Goal: Information Seeking & Learning: Learn about a topic

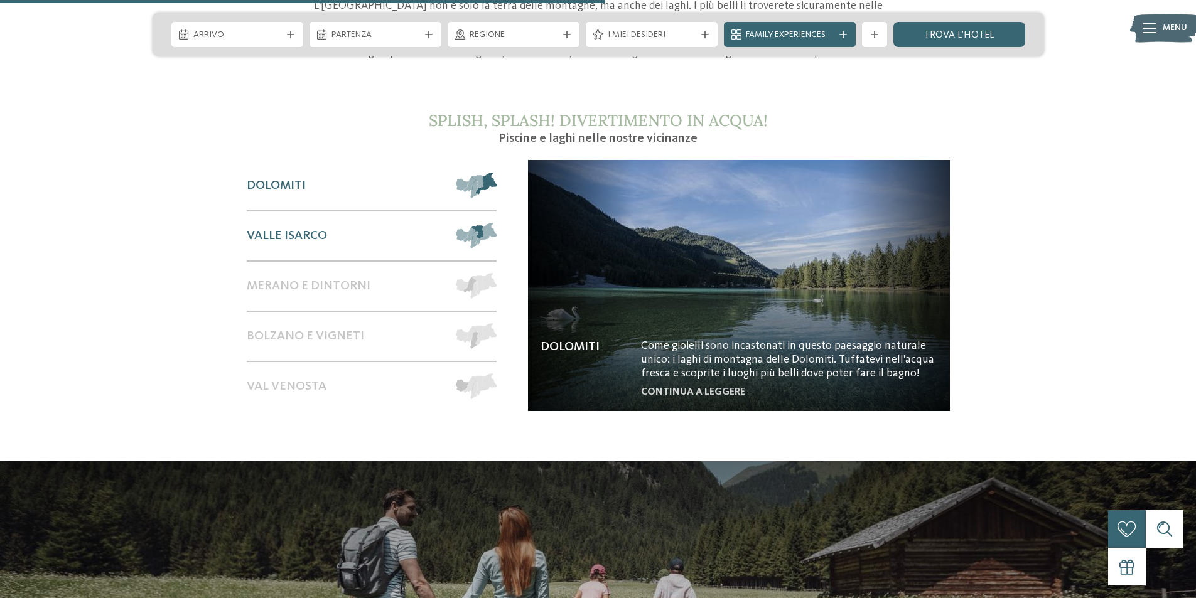
scroll to position [1193, 0]
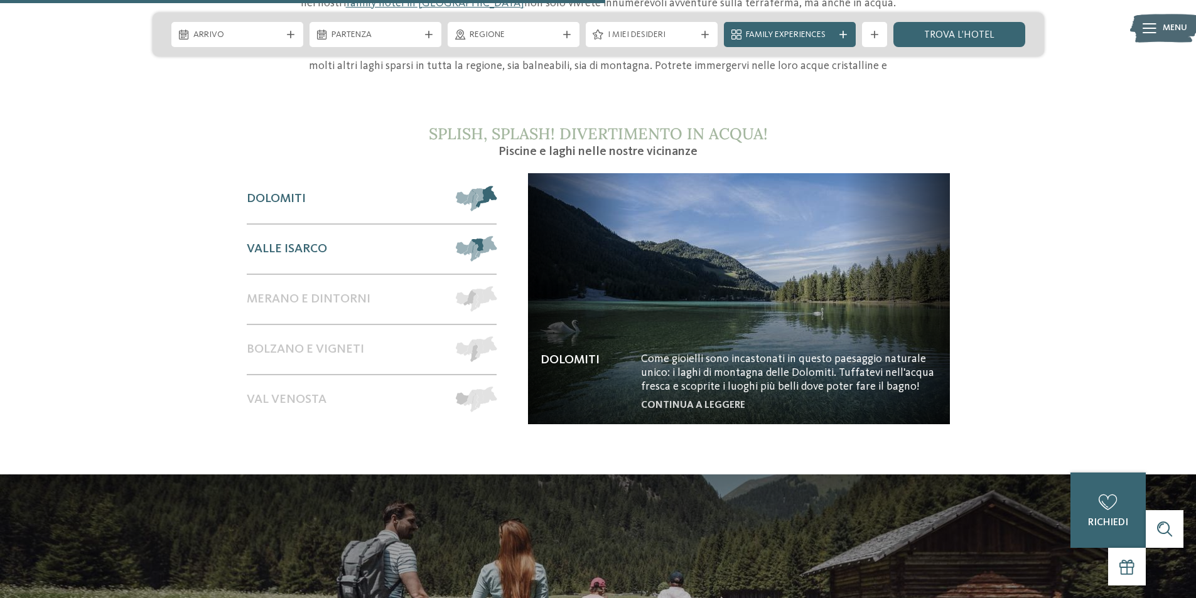
click at [497, 236] on span at bounding box center [497, 249] width 0 height 26
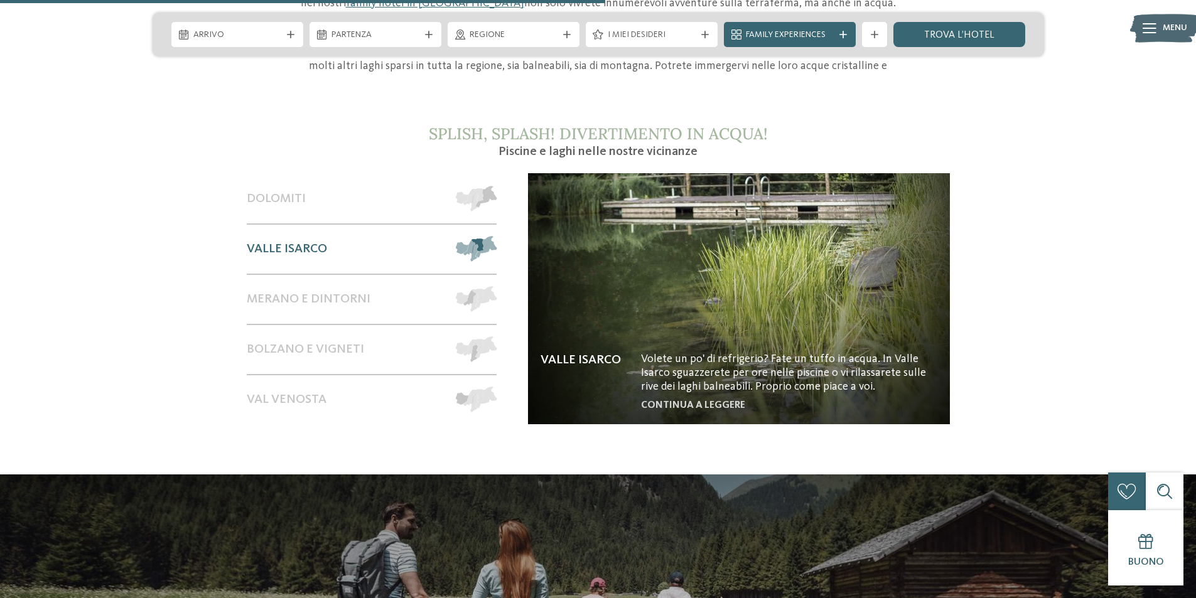
click at [595, 345] on img at bounding box center [739, 298] width 422 height 251
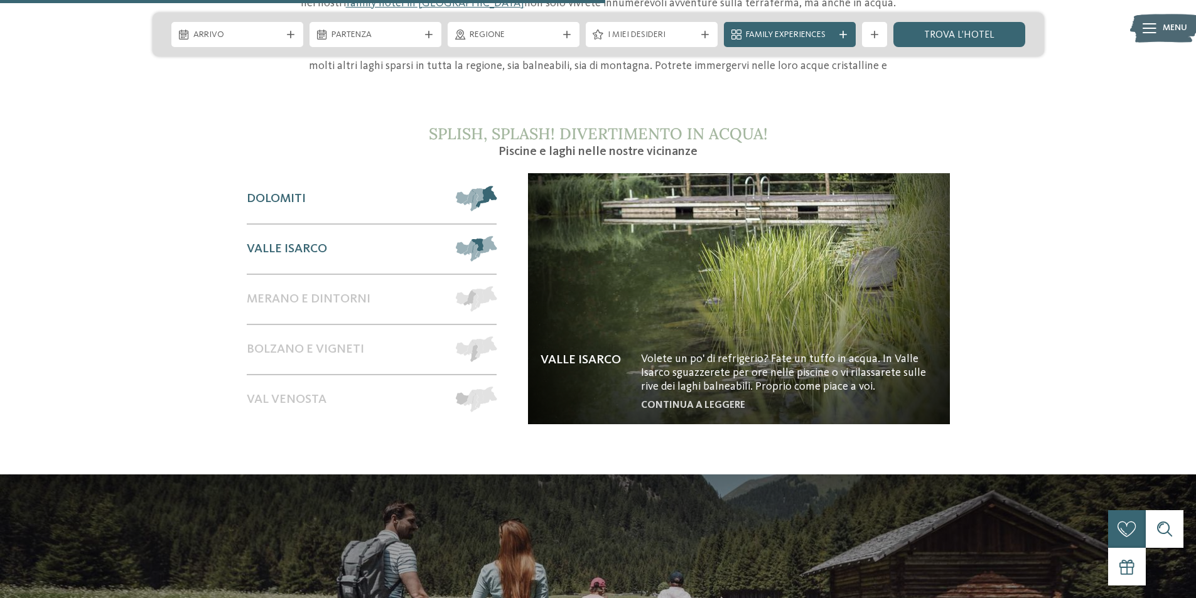
click at [497, 186] on span at bounding box center [497, 199] width 0 height 26
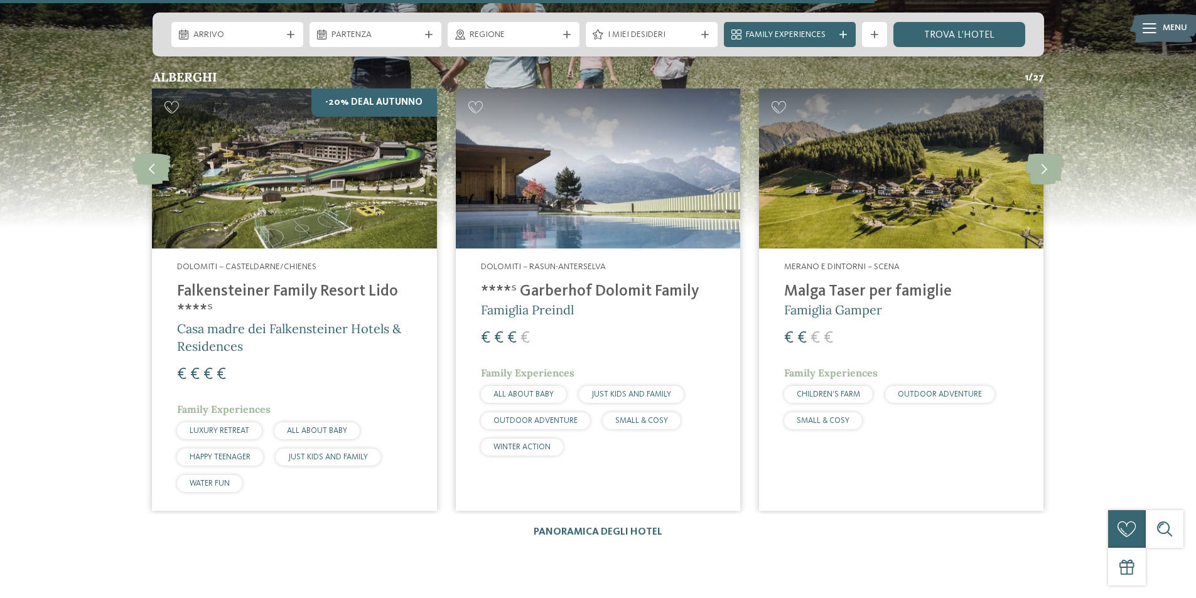
scroll to position [1758, 0]
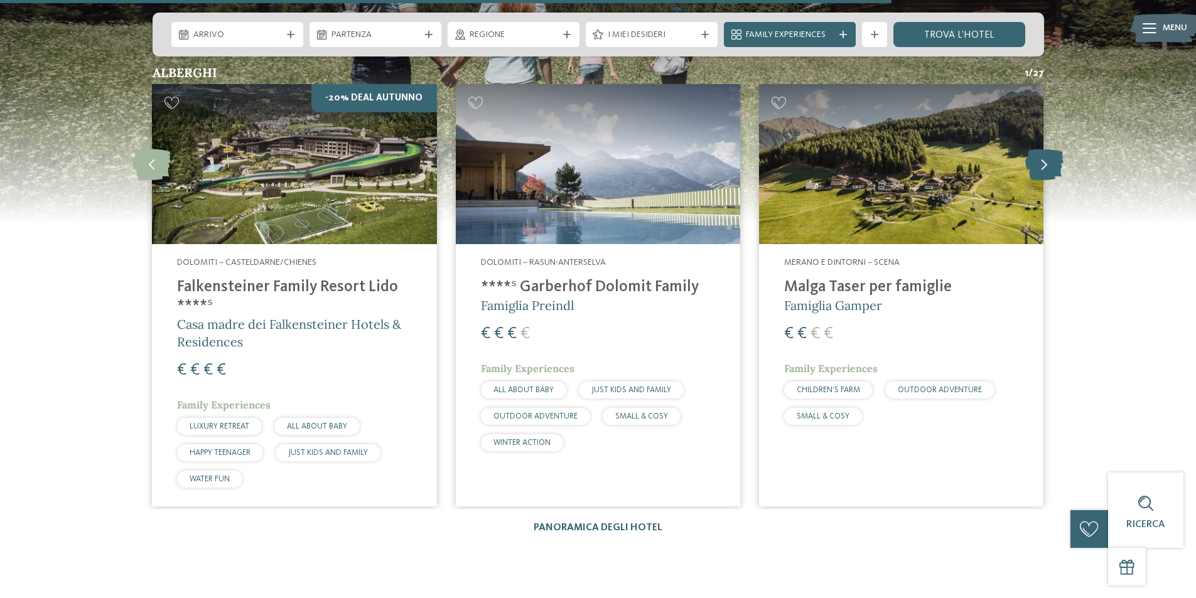
click at [1040, 151] on icon at bounding box center [1044, 163] width 38 height 31
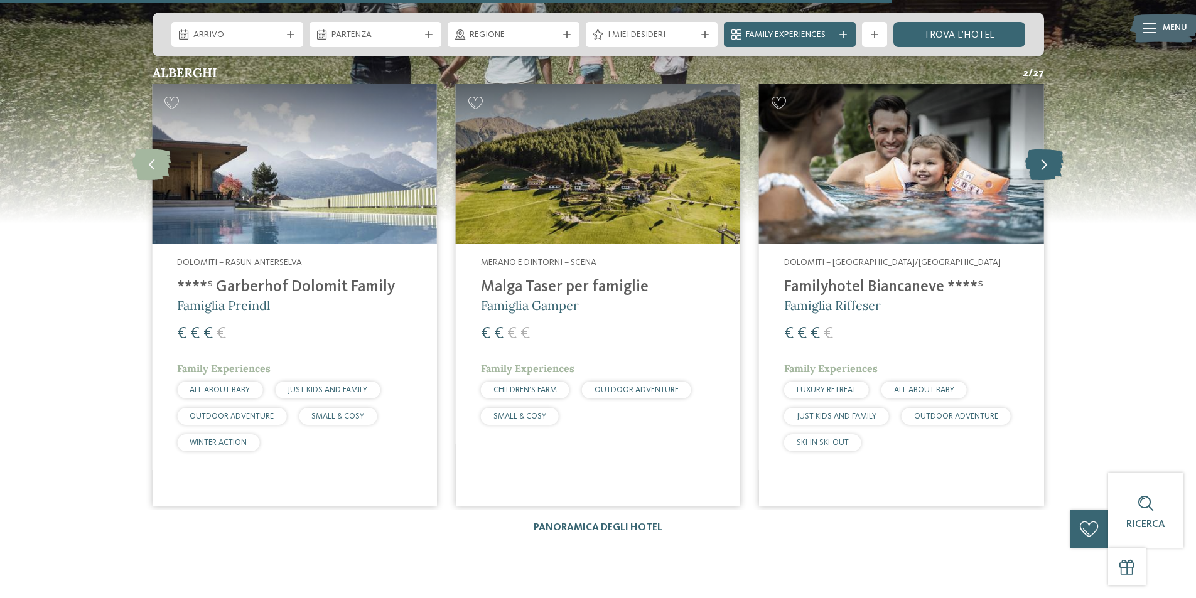
click at [1040, 151] on icon at bounding box center [1044, 163] width 38 height 31
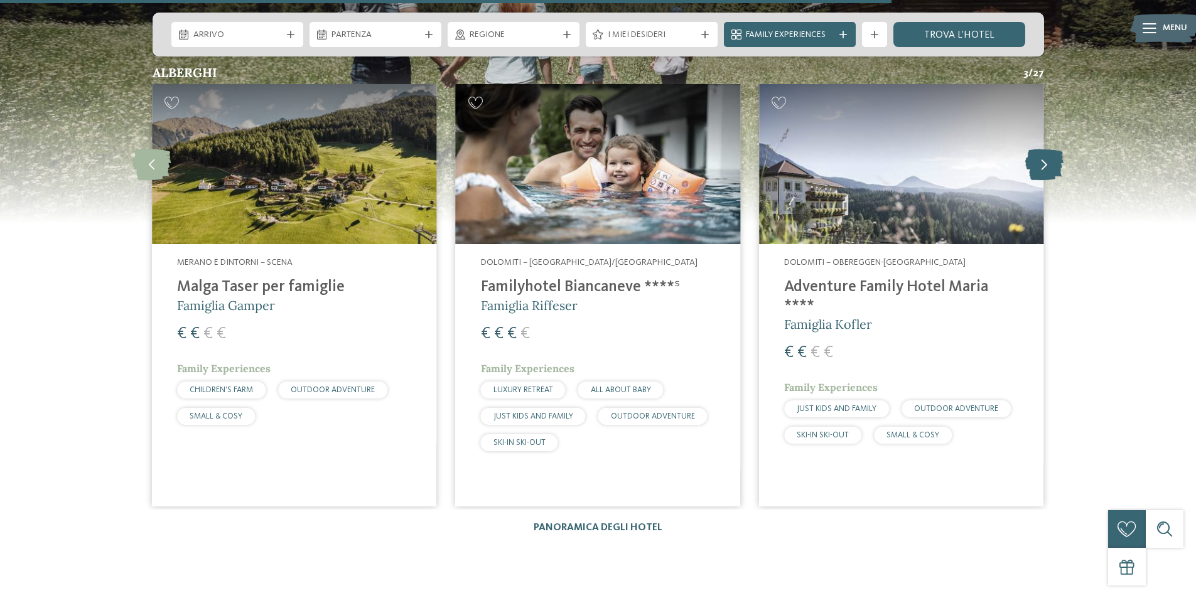
click at [1040, 151] on icon at bounding box center [1044, 163] width 38 height 31
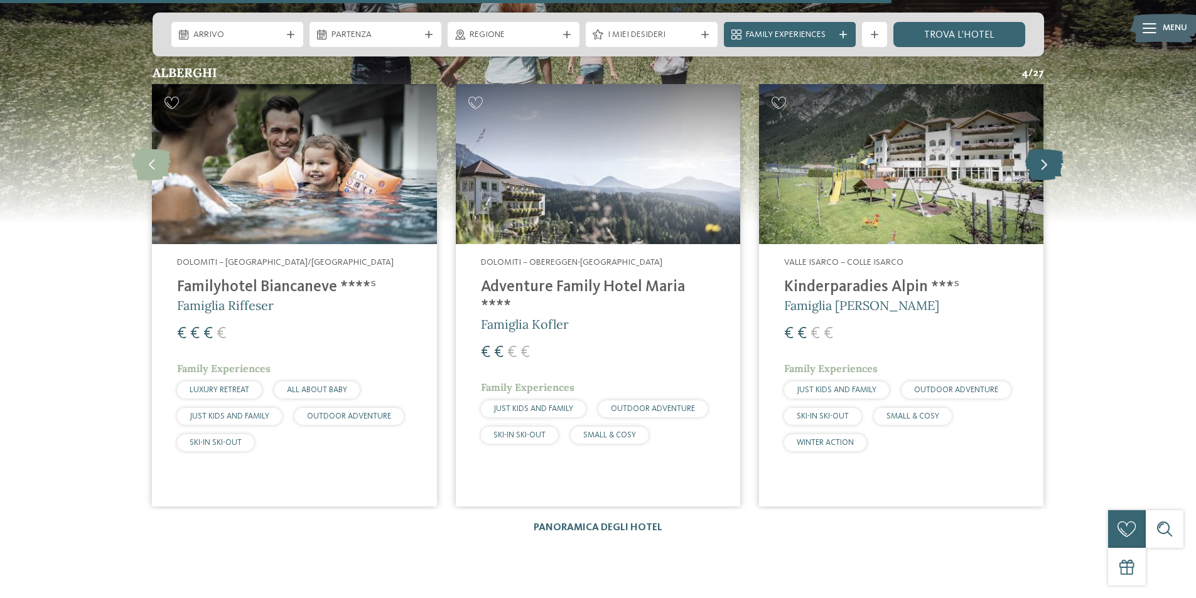
click at [1040, 151] on icon at bounding box center [1044, 163] width 38 height 31
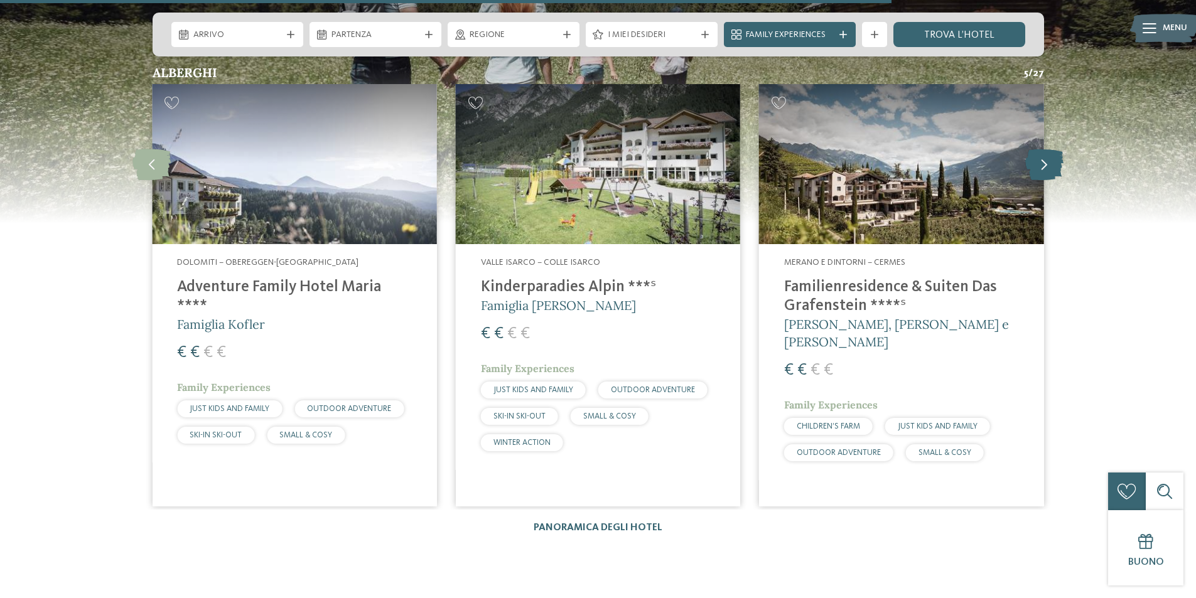
click at [1040, 151] on icon at bounding box center [1044, 163] width 38 height 31
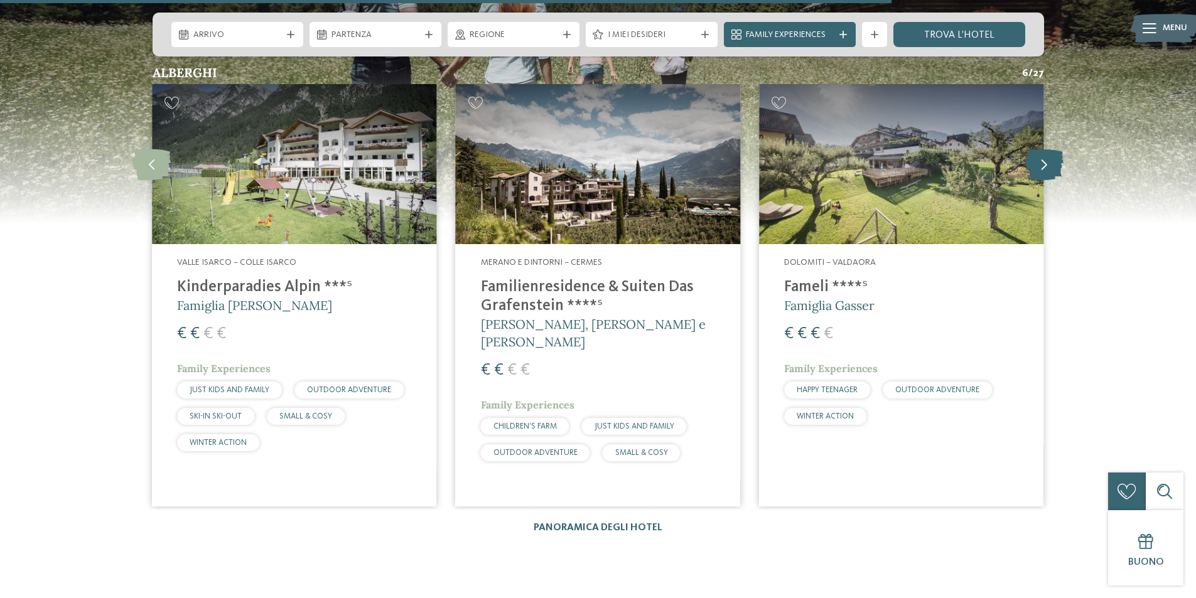
click at [1040, 151] on icon at bounding box center [1044, 163] width 38 height 31
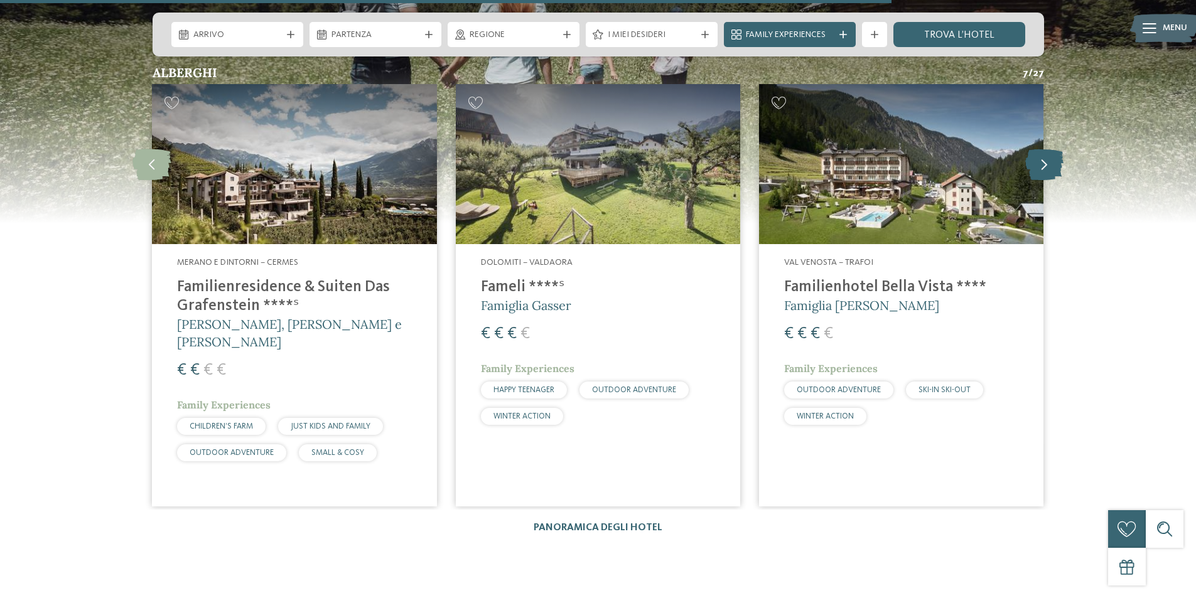
click at [1040, 151] on icon at bounding box center [1044, 163] width 38 height 31
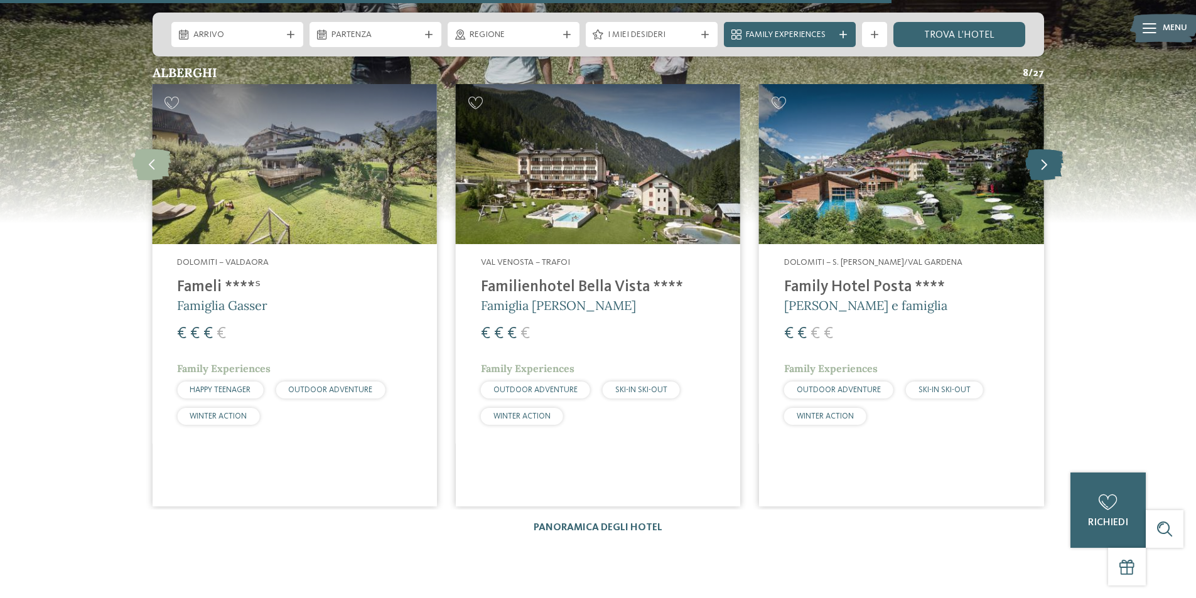
click at [1040, 151] on icon at bounding box center [1044, 163] width 38 height 31
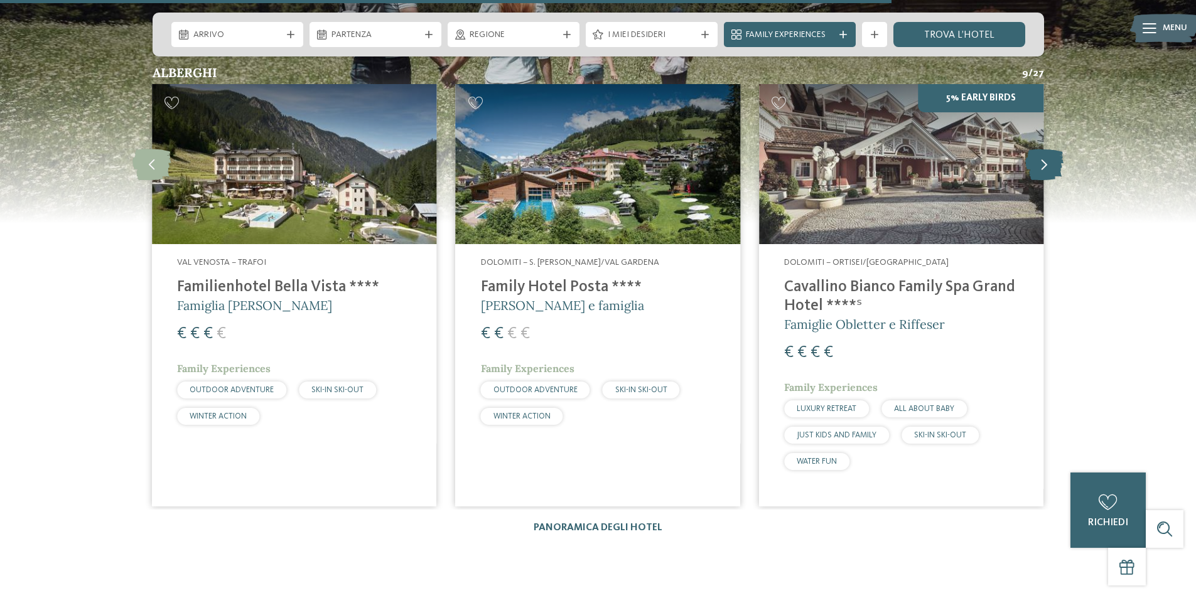
click at [1040, 151] on icon at bounding box center [1044, 163] width 38 height 31
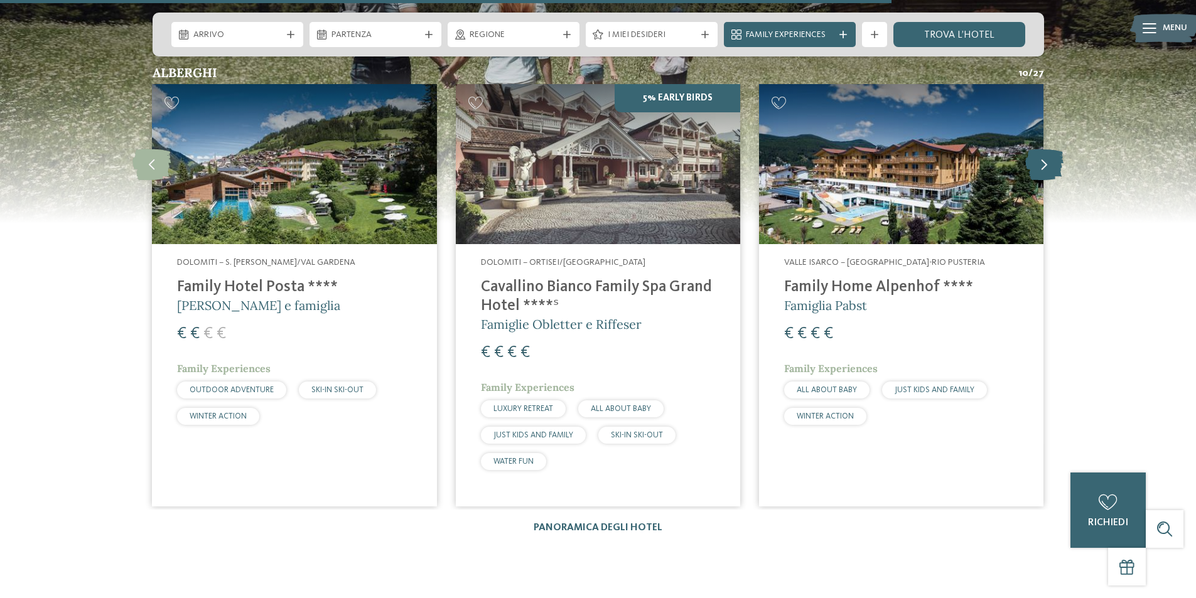
click at [1040, 151] on icon at bounding box center [1044, 163] width 38 height 31
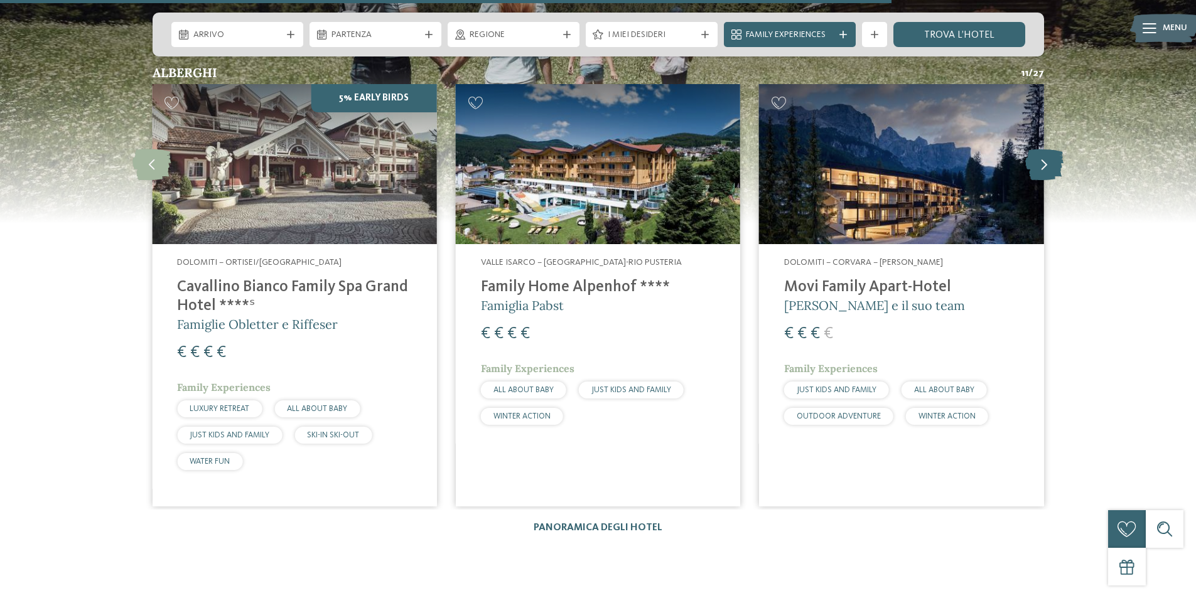
click at [1052, 148] on icon at bounding box center [1044, 163] width 38 height 31
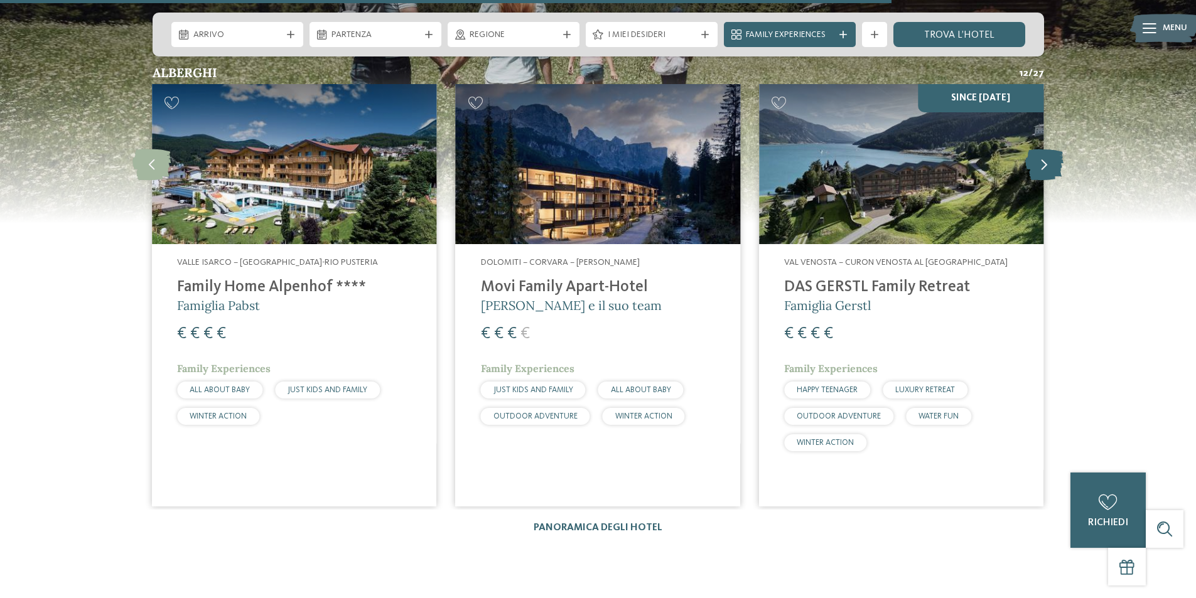
click at [1052, 148] on icon at bounding box center [1044, 163] width 38 height 31
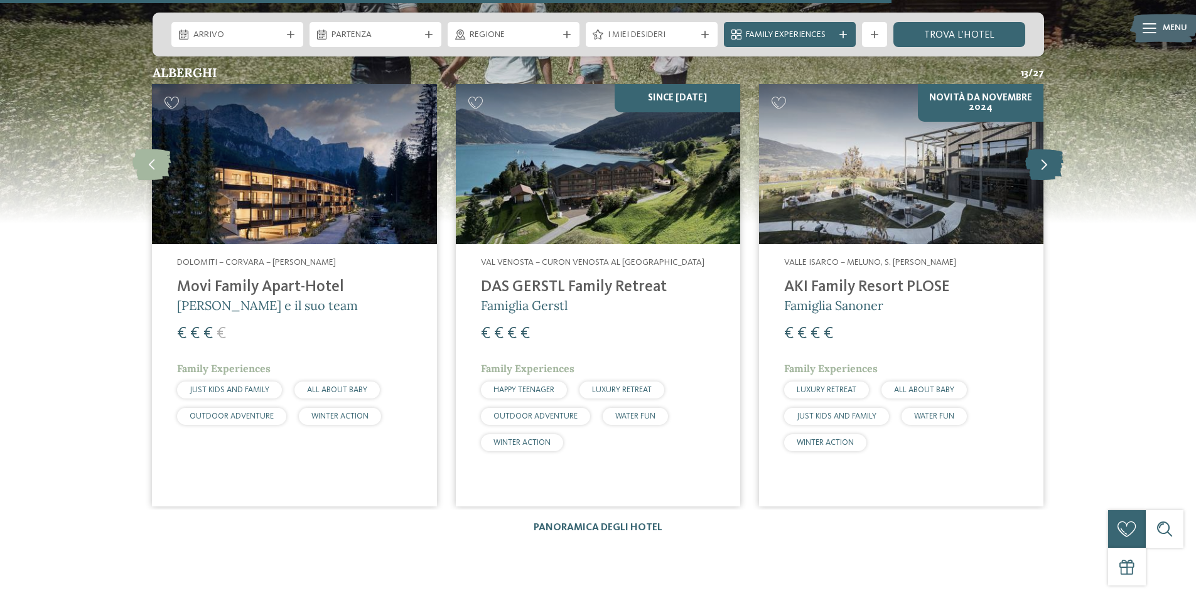
click at [1052, 148] on icon at bounding box center [1044, 163] width 38 height 31
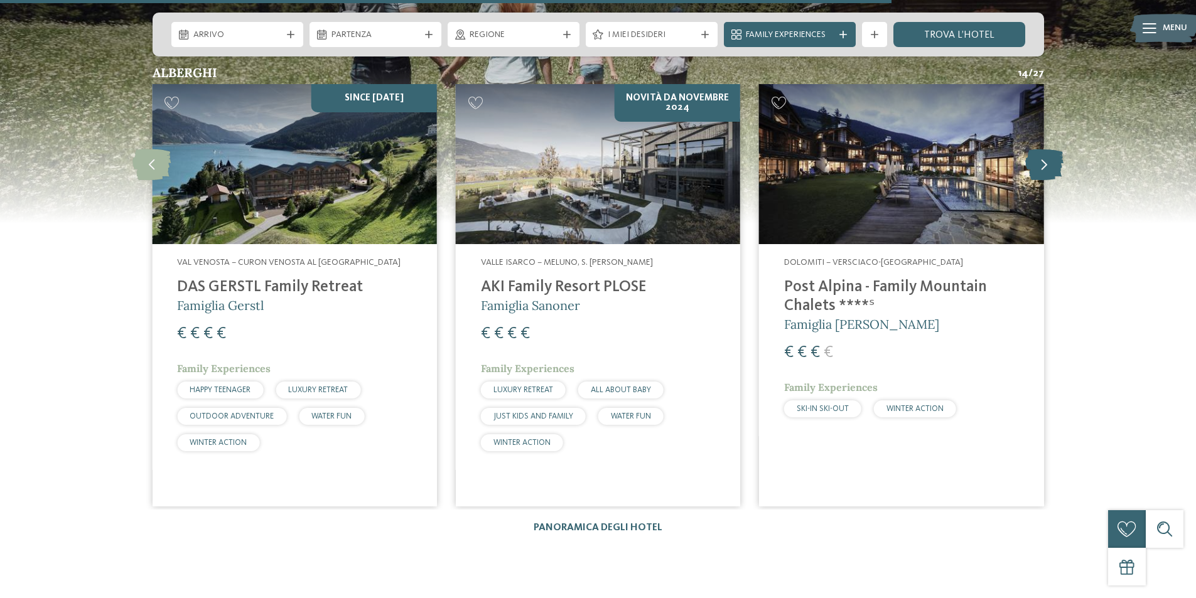
click at [1052, 148] on icon at bounding box center [1044, 163] width 38 height 31
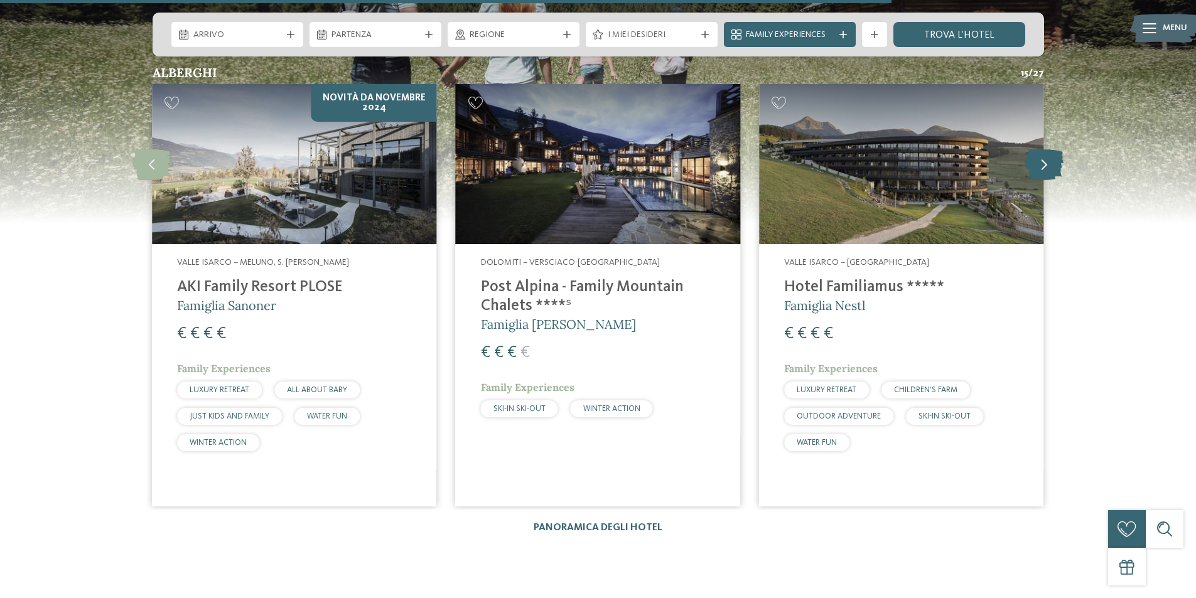
click at [1052, 148] on icon at bounding box center [1044, 163] width 38 height 31
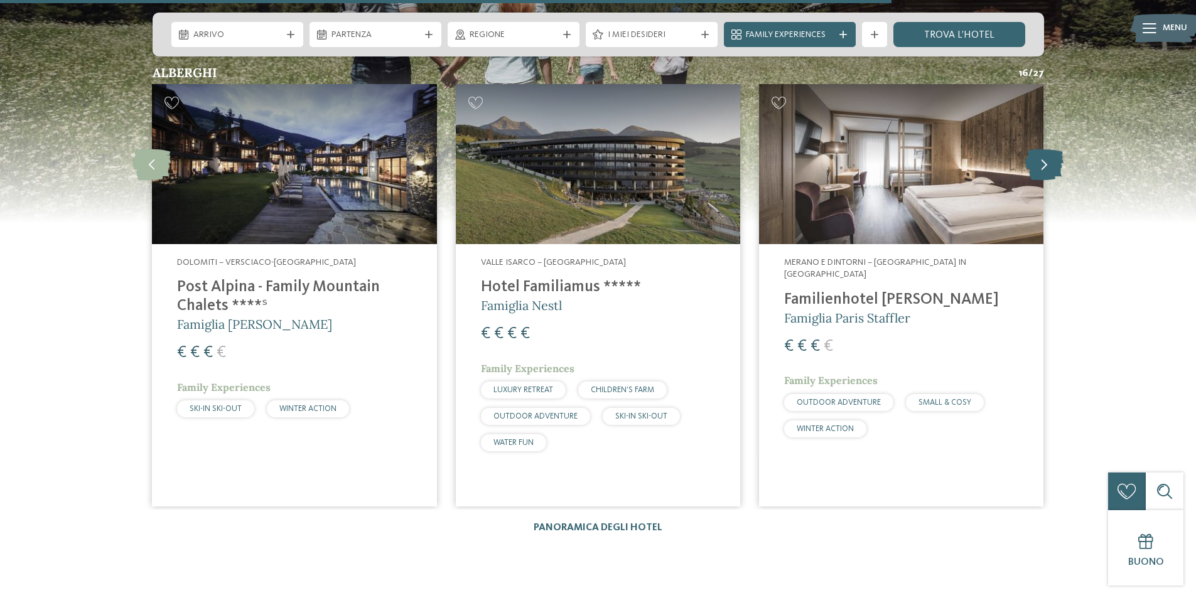
click at [1052, 148] on icon at bounding box center [1044, 163] width 38 height 31
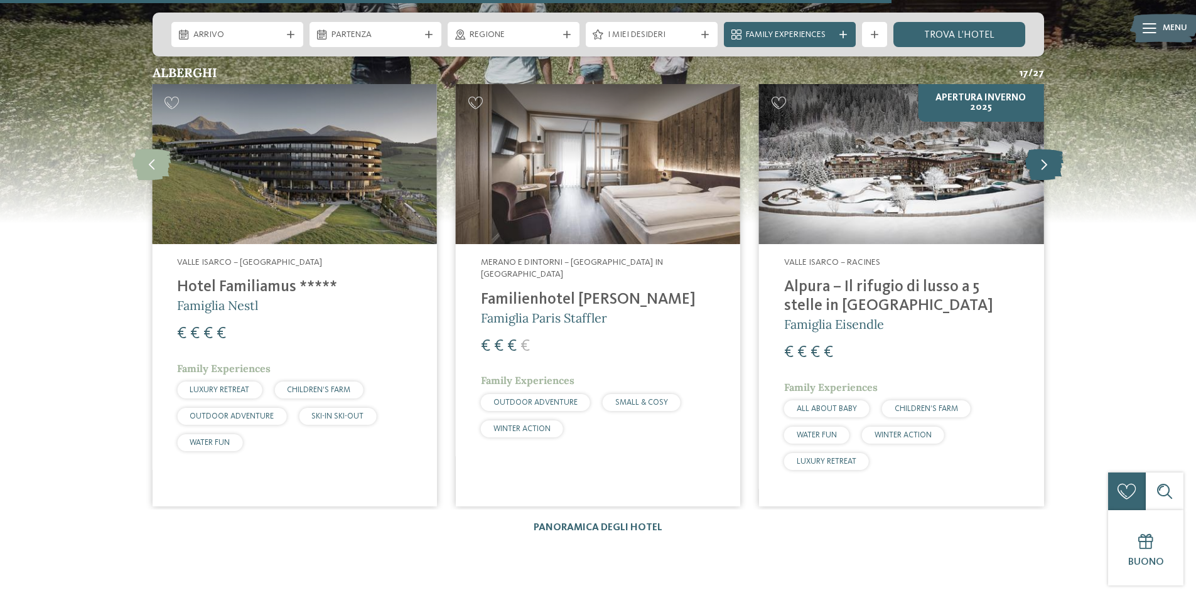
click at [1052, 148] on icon at bounding box center [1044, 163] width 38 height 31
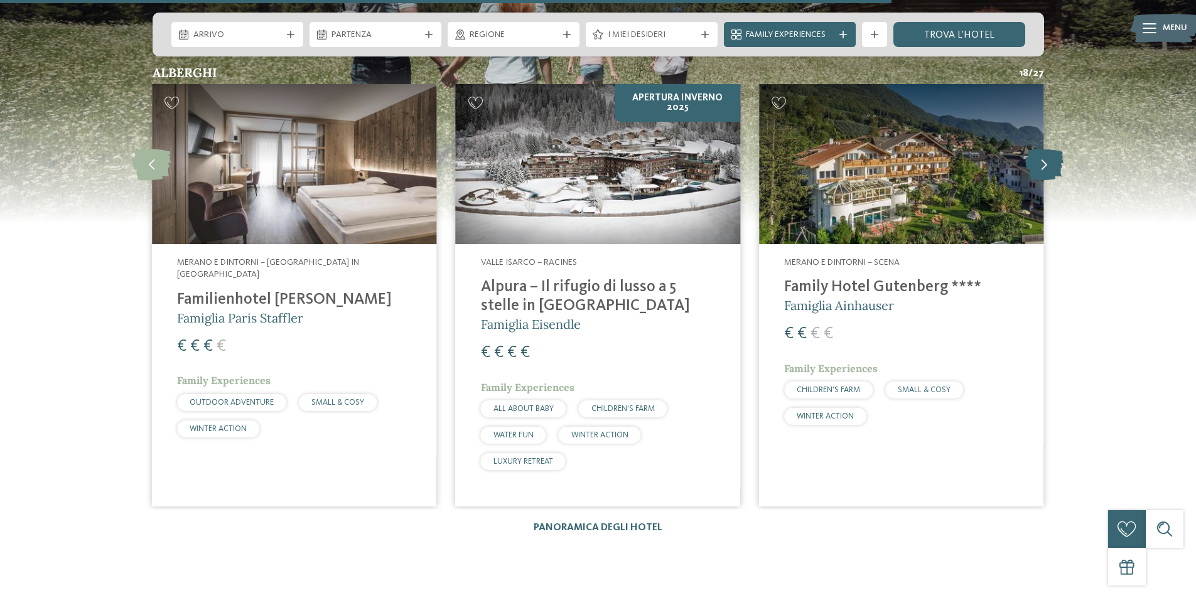
click at [1052, 148] on icon at bounding box center [1044, 163] width 38 height 31
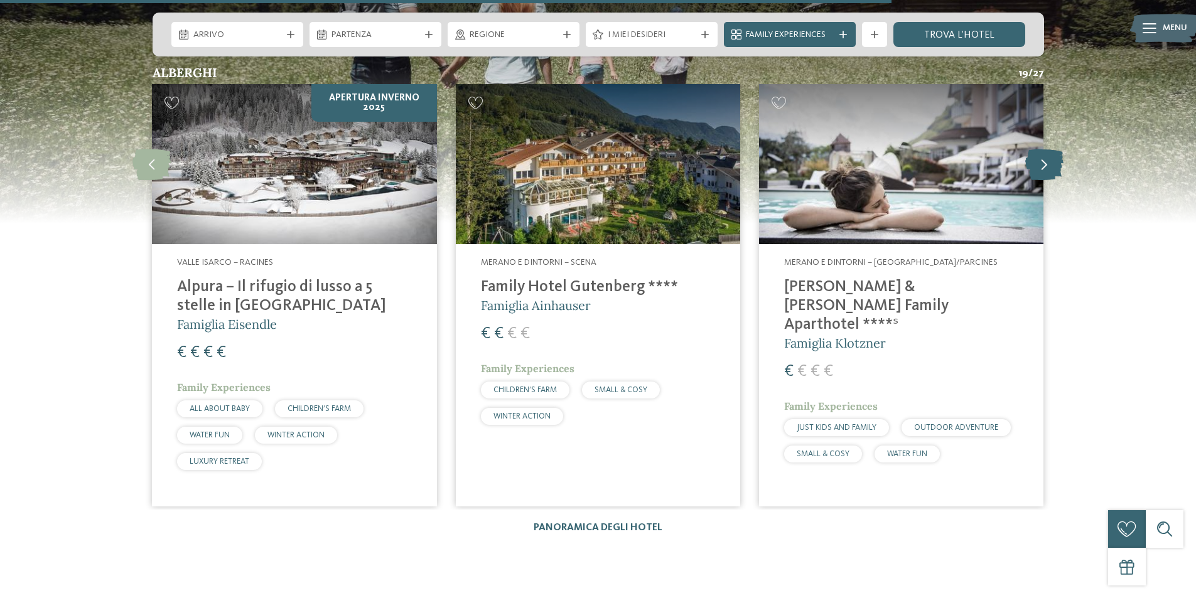
click at [1052, 148] on icon at bounding box center [1044, 163] width 38 height 31
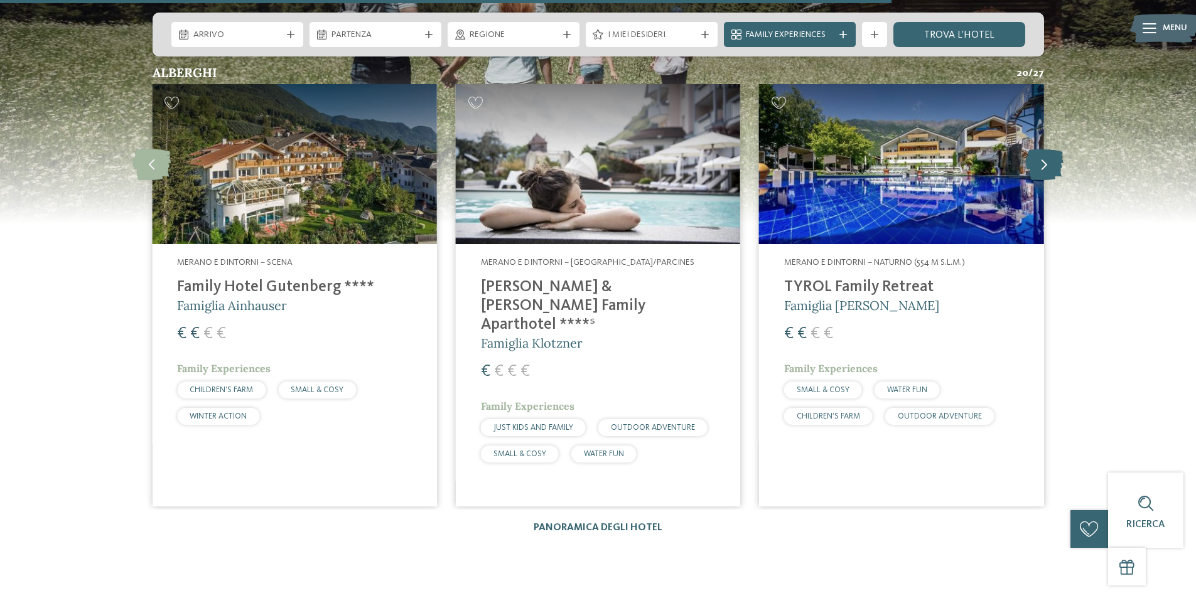
click at [1052, 148] on icon at bounding box center [1044, 163] width 38 height 31
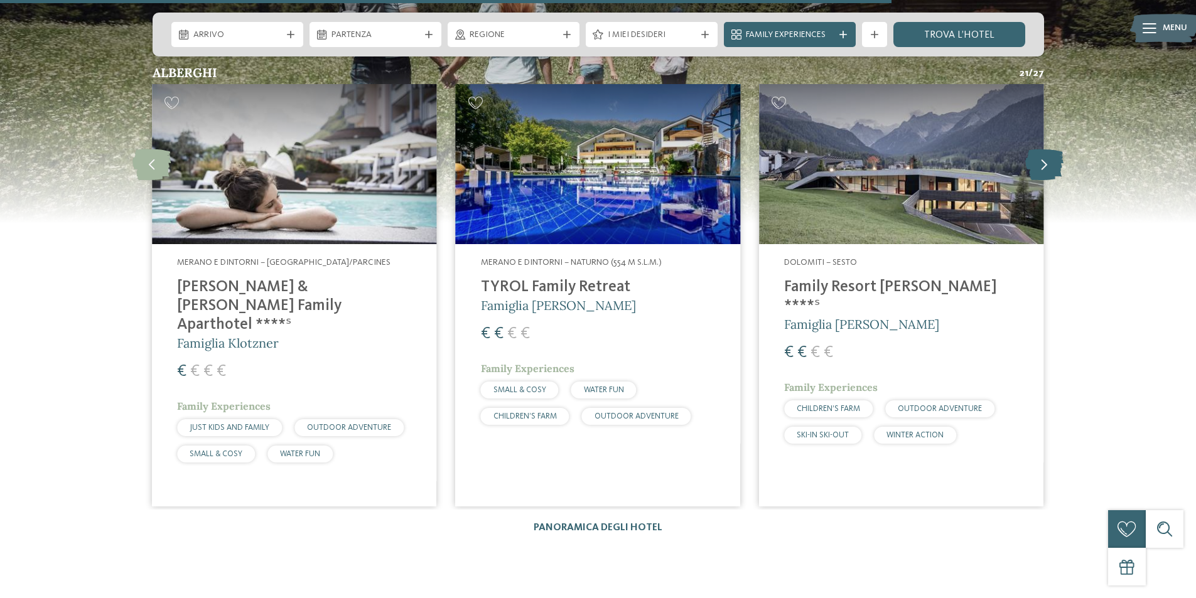
click at [1052, 148] on icon at bounding box center [1044, 163] width 38 height 31
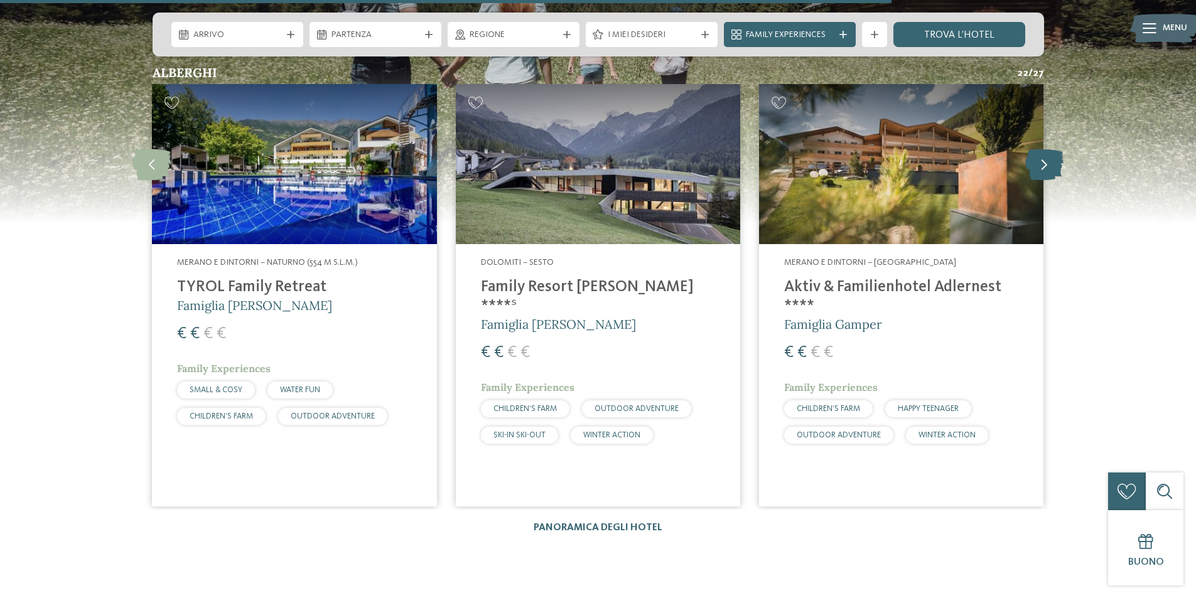
click at [1052, 148] on icon at bounding box center [1044, 163] width 38 height 31
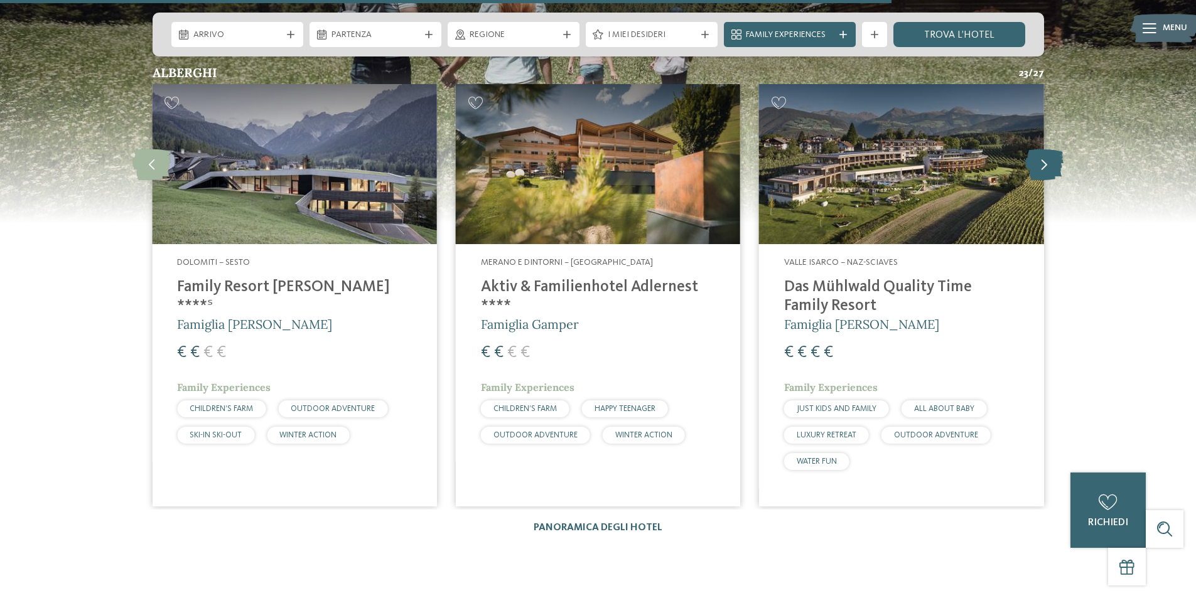
click at [1037, 151] on icon at bounding box center [1044, 163] width 38 height 31
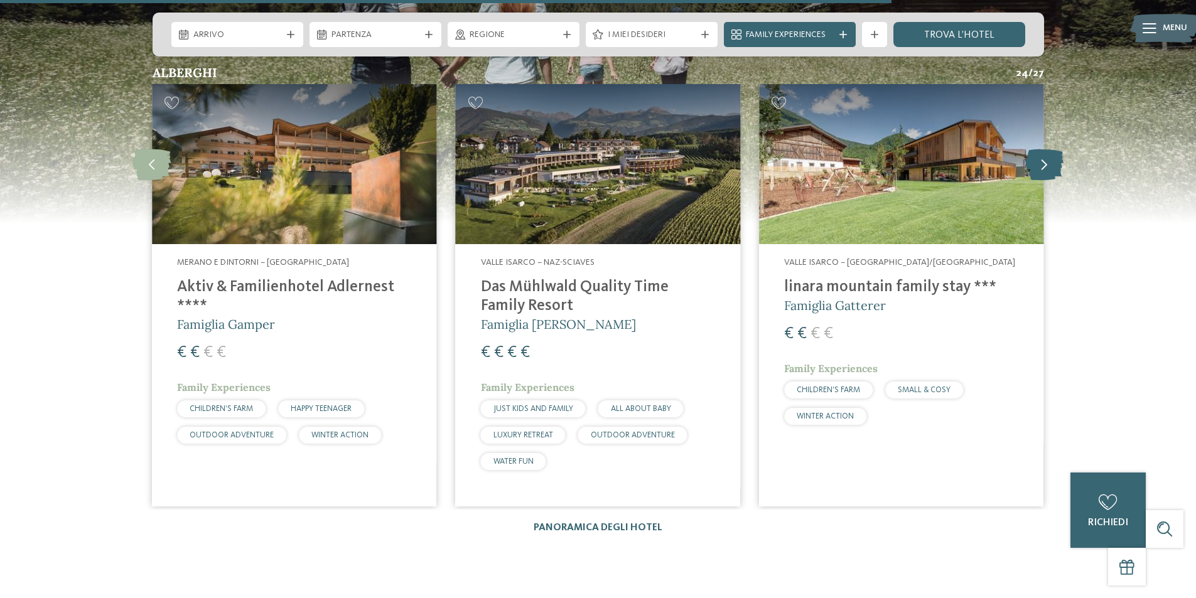
click at [1037, 151] on icon at bounding box center [1044, 163] width 38 height 31
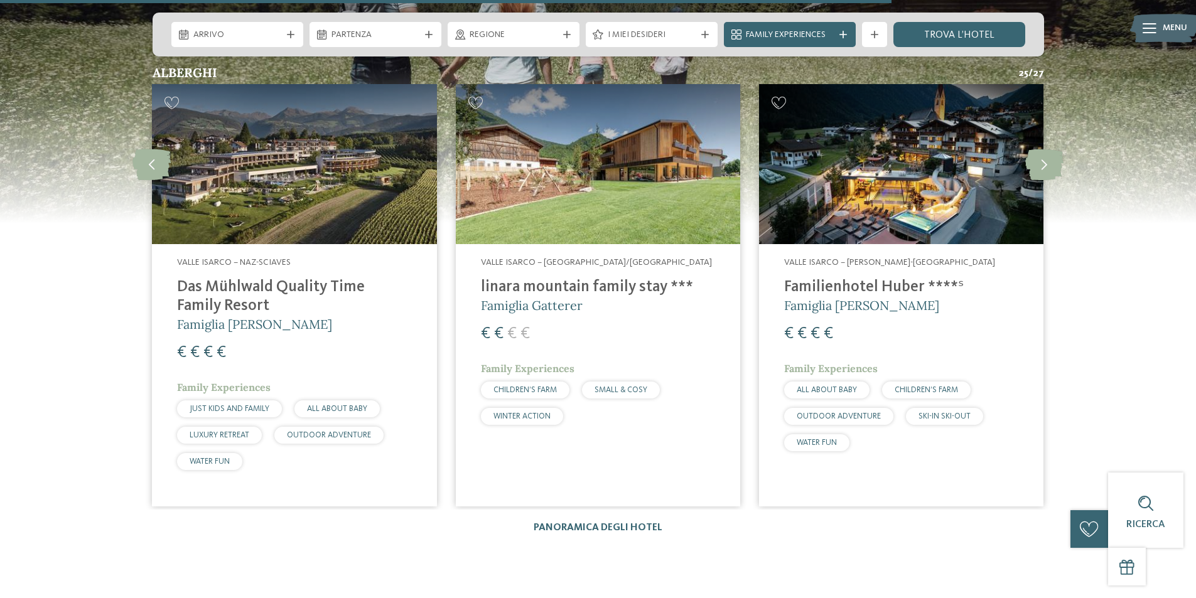
click at [307, 197] on img at bounding box center [294, 164] width 284 height 160
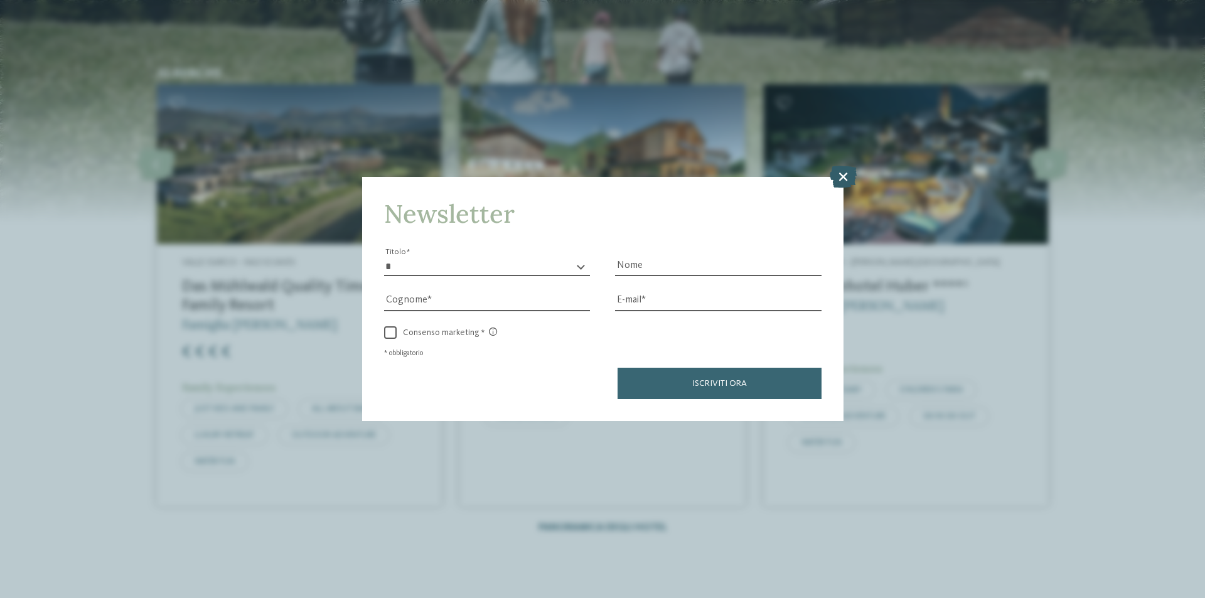
click at [841, 176] on icon at bounding box center [843, 177] width 27 height 22
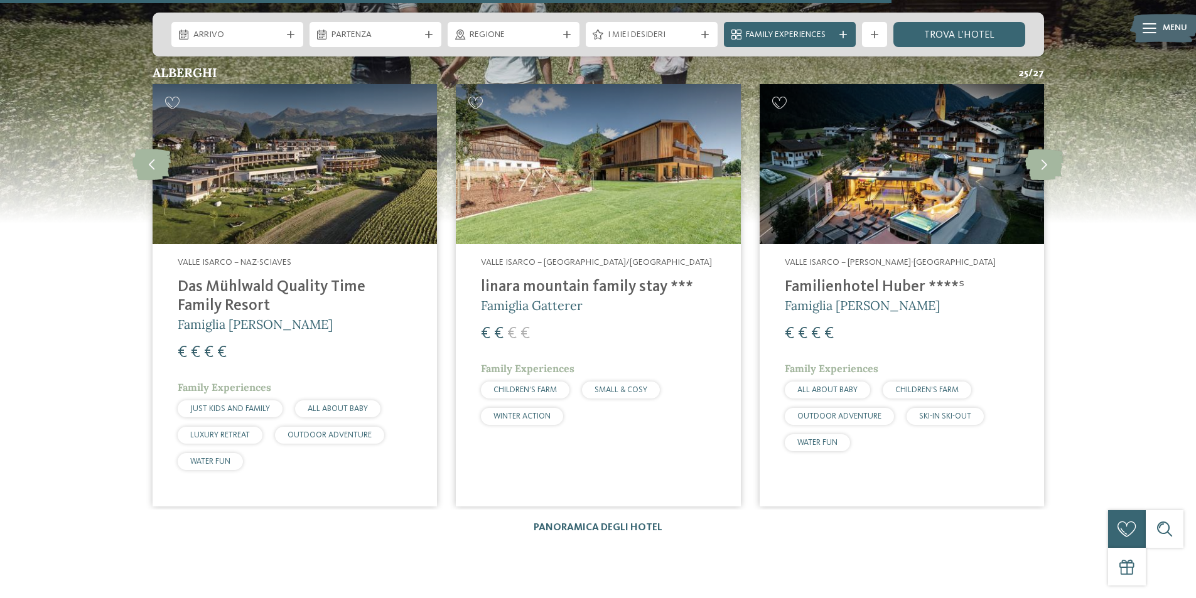
click at [917, 163] on img at bounding box center [901, 164] width 284 height 160
click at [913, 163] on img at bounding box center [901, 164] width 284 height 160
click at [1050, 151] on icon at bounding box center [1044, 163] width 38 height 31
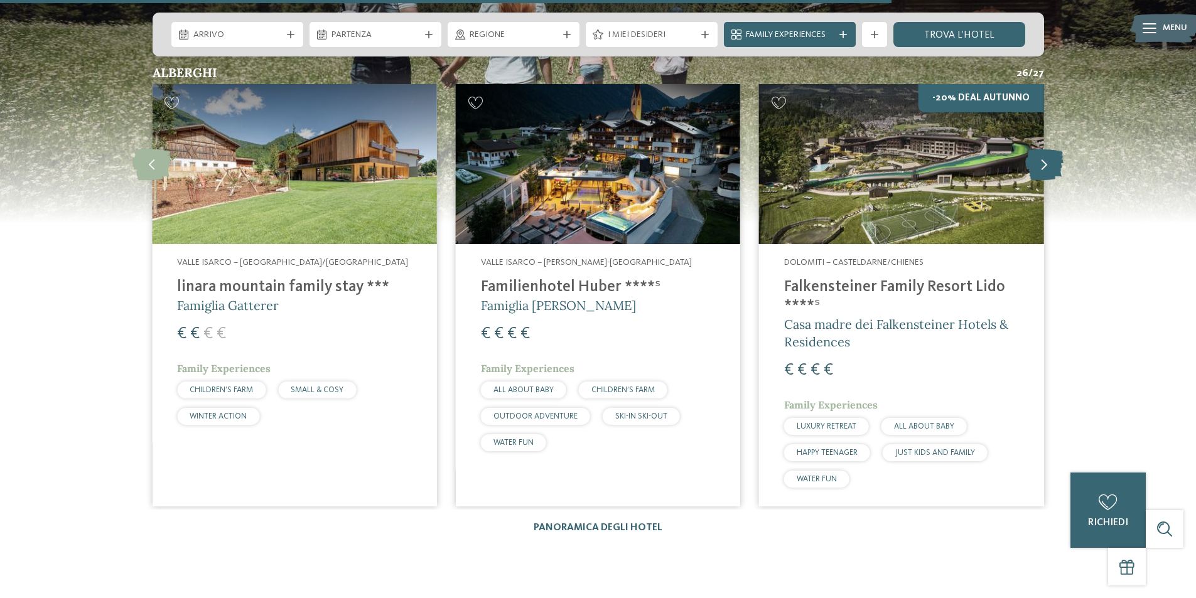
click at [1050, 151] on icon at bounding box center [1044, 163] width 38 height 31
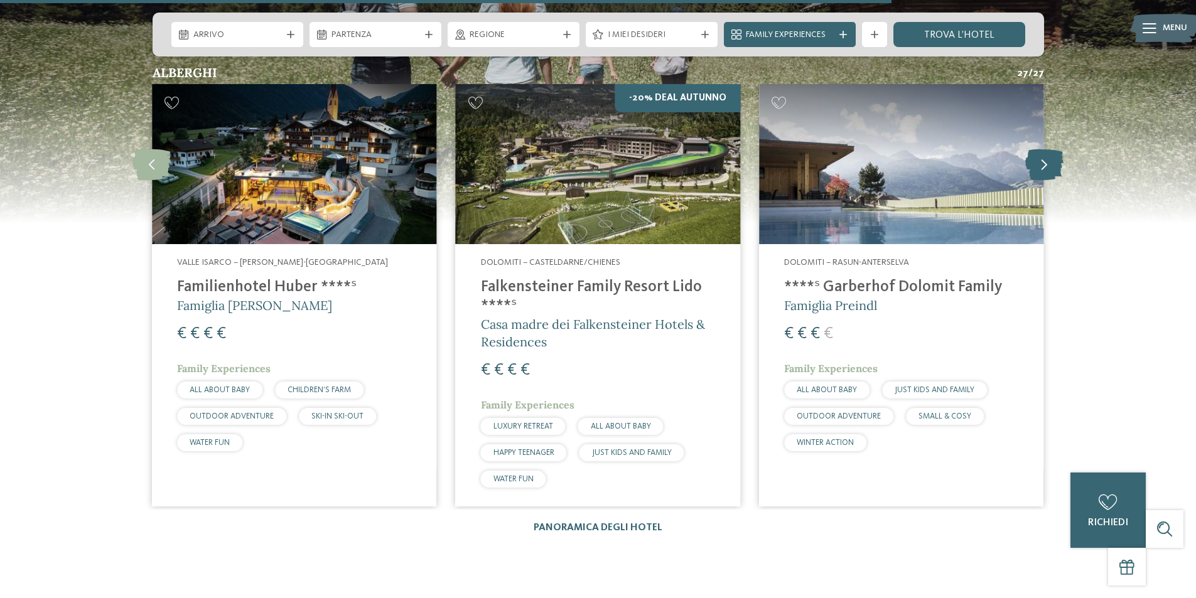
click at [1050, 151] on icon at bounding box center [1044, 163] width 38 height 31
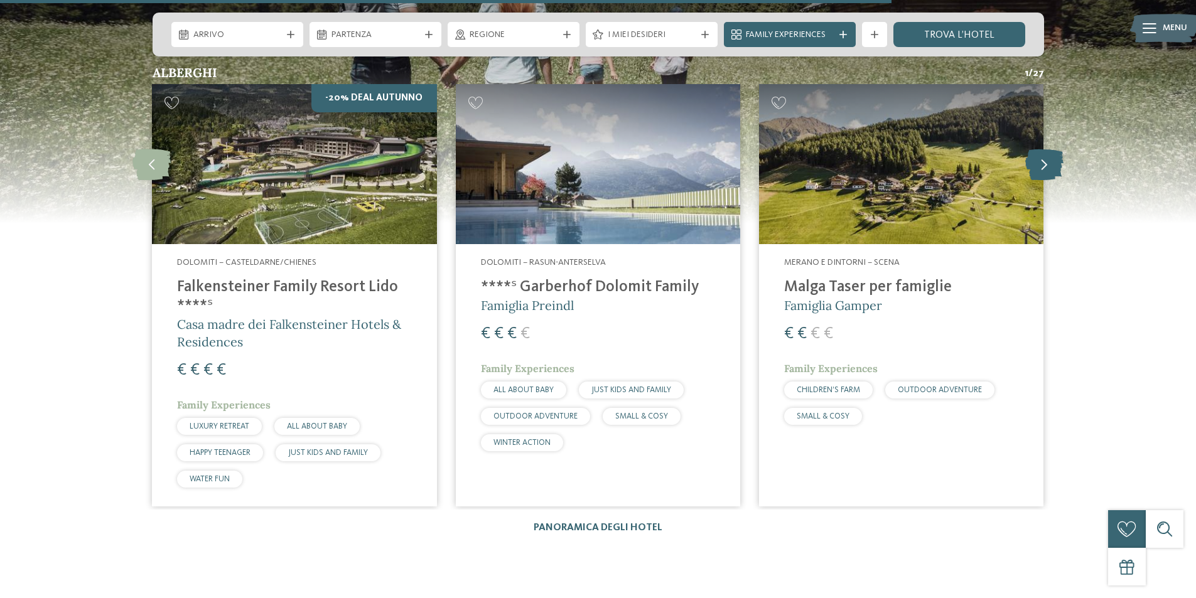
click at [1050, 151] on icon at bounding box center [1044, 163] width 38 height 31
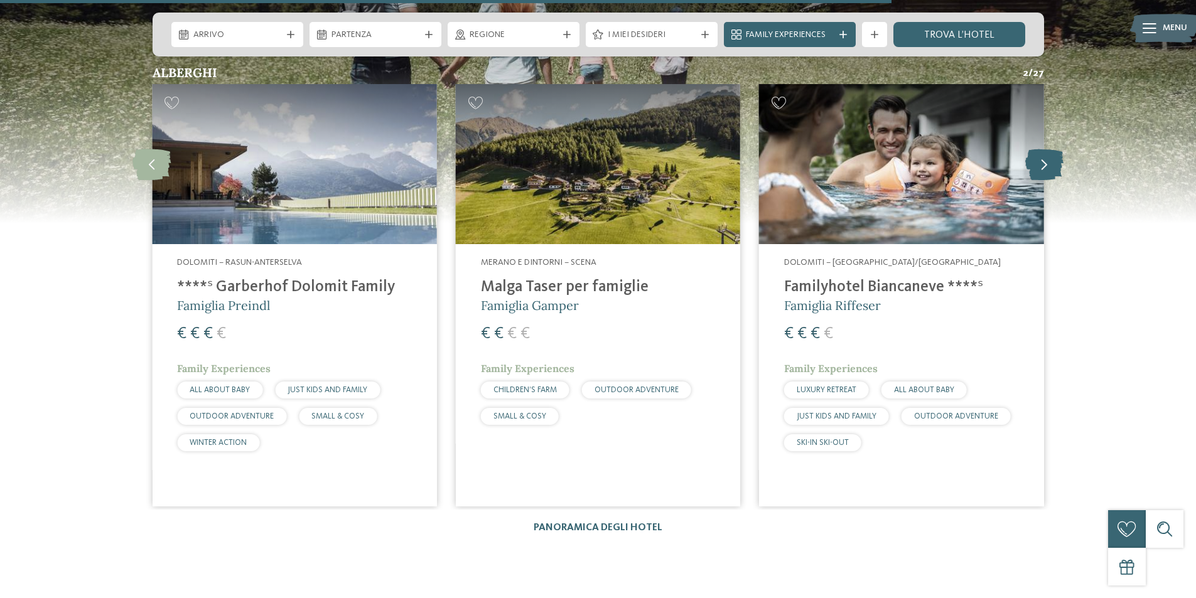
click at [1050, 151] on icon at bounding box center [1044, 163] width 38 height 31
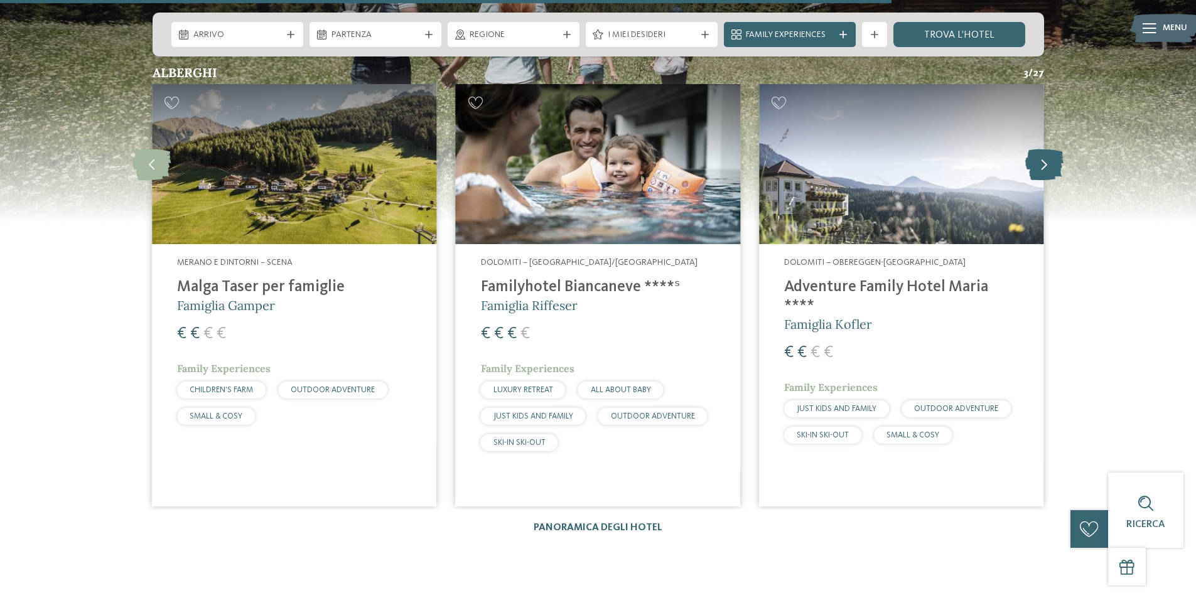
click at [1050, 151] on icon at bounding box center [1044, 163] width 38 height 31
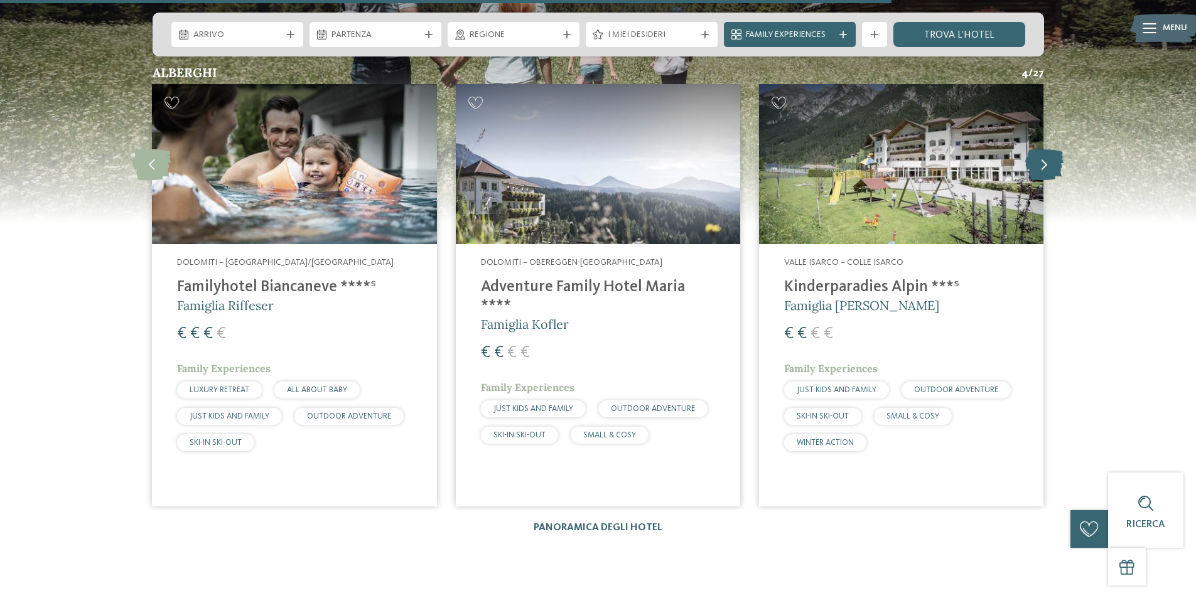
click at [1050, 151] on icon at bounding box center [1044, 163] width 38 height 31
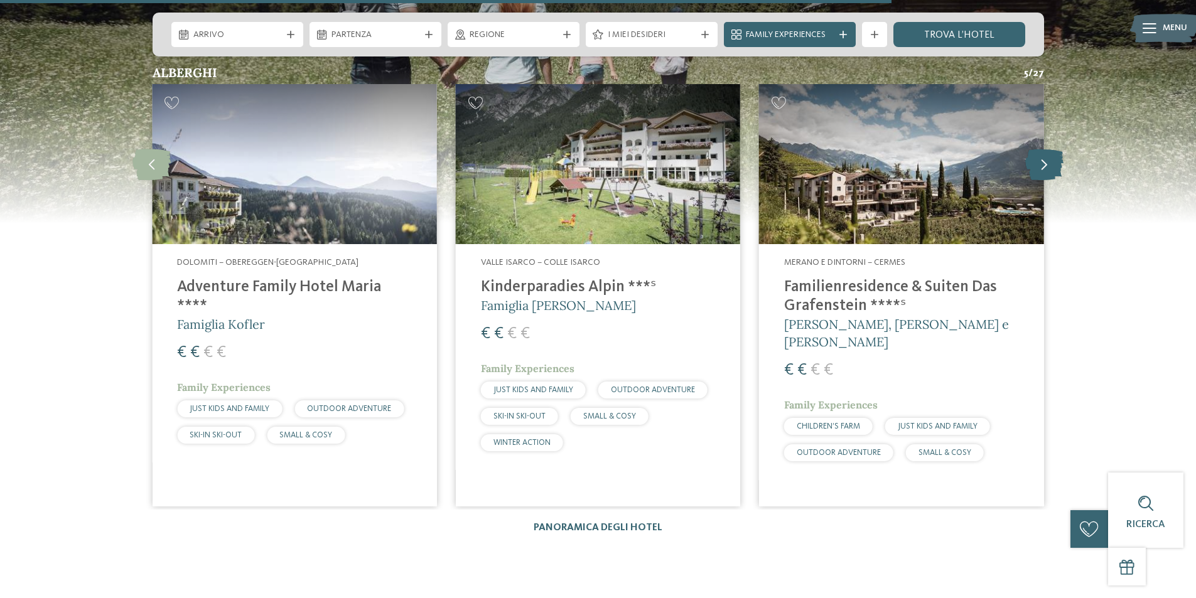
click at [1050, 151] on icon at bounding box center [1044, 163] width 38 height 31
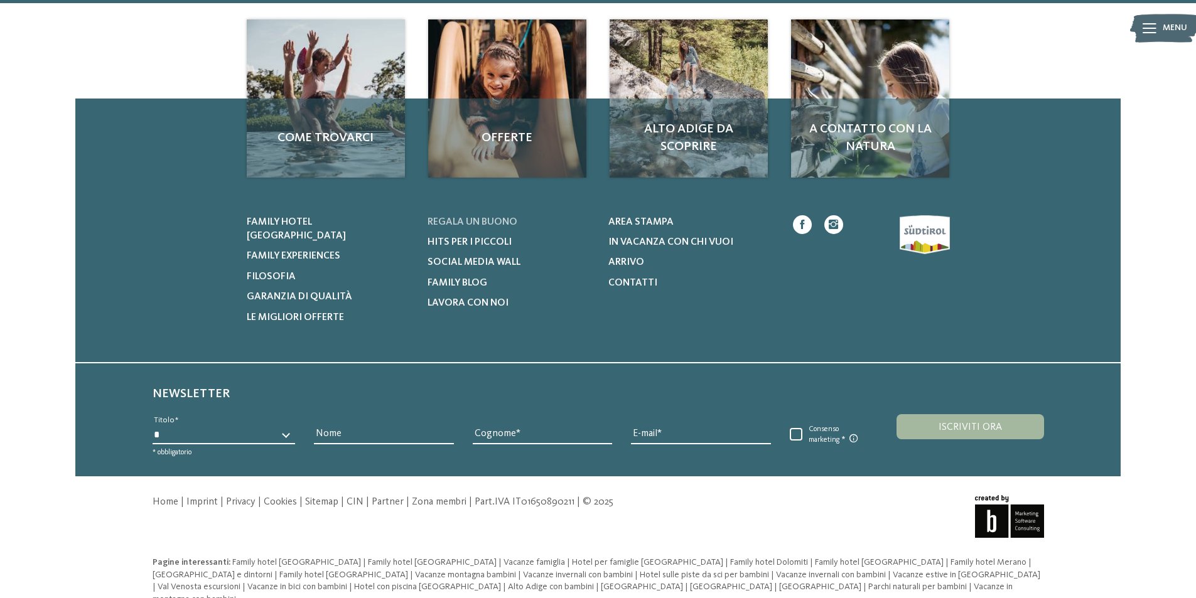
scroll to position [787, 0]
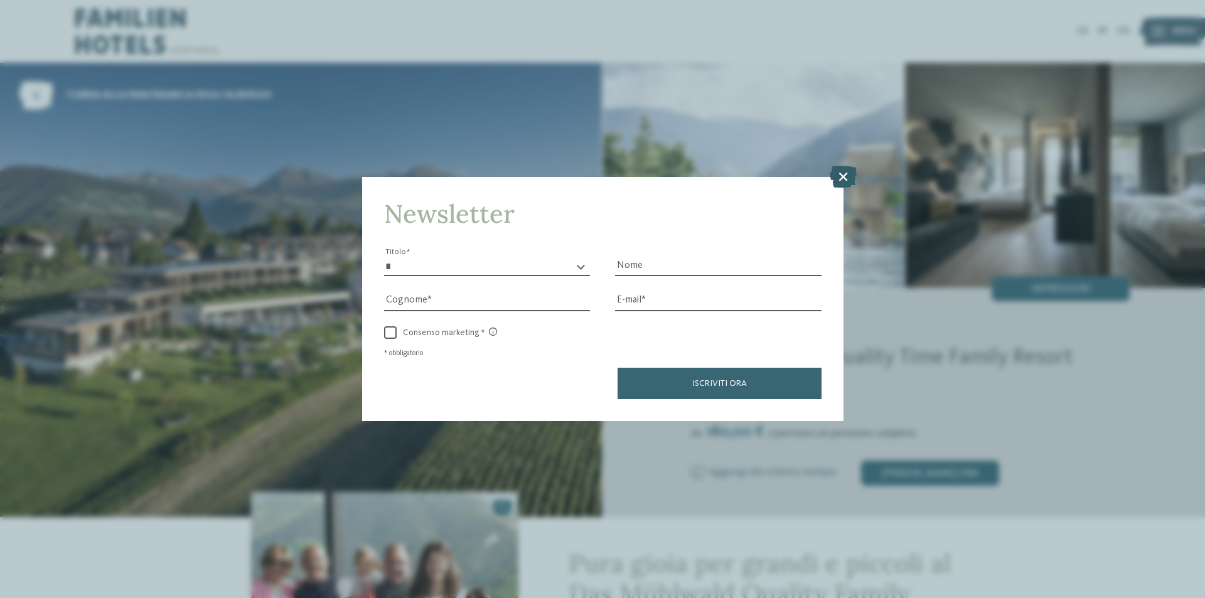
click at [850, 179] on icon at bounding box center [843, 177] width 27 height 22
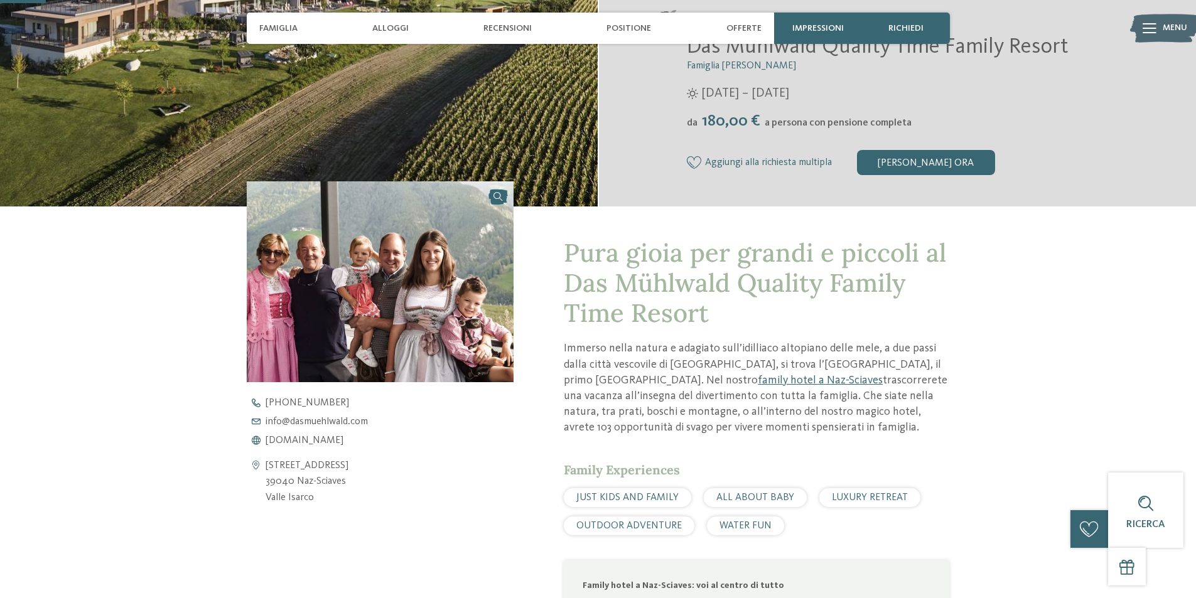
scroll to position [314, 0]
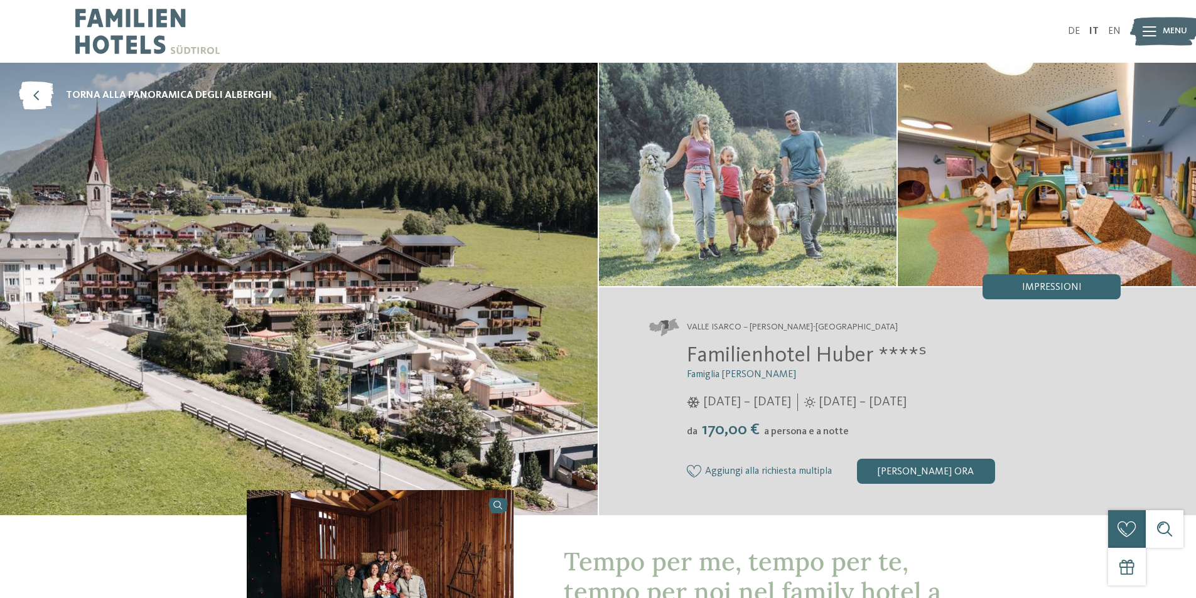
click at [1148, 33] on icon at bounding box center [1150, 31] width 14 height 10
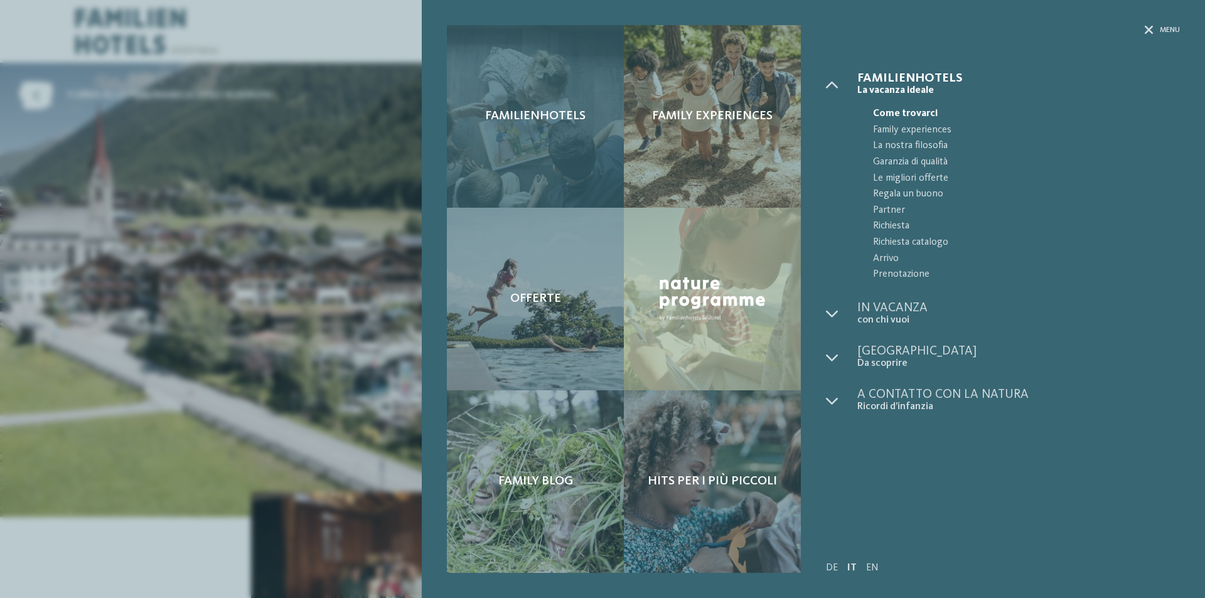
click at [577, 127] on div "Familienhotels" at bounding box center [535, 116] width 177 height 183
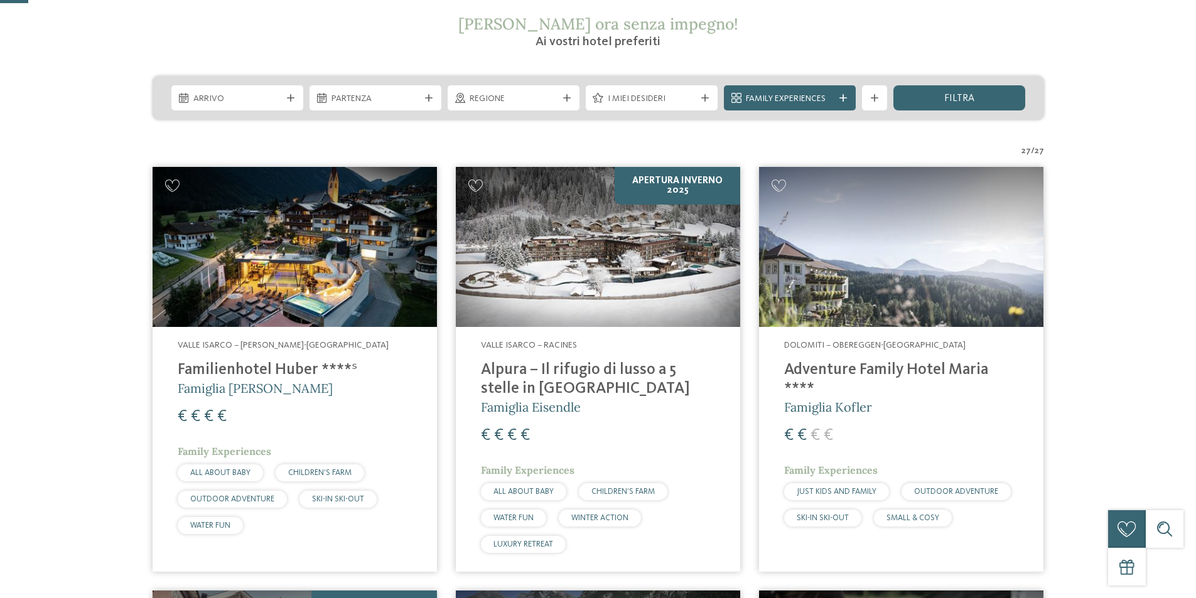
scroll to position [251, 0]
